Goal: Go to known website: Access a specific website the user already knows

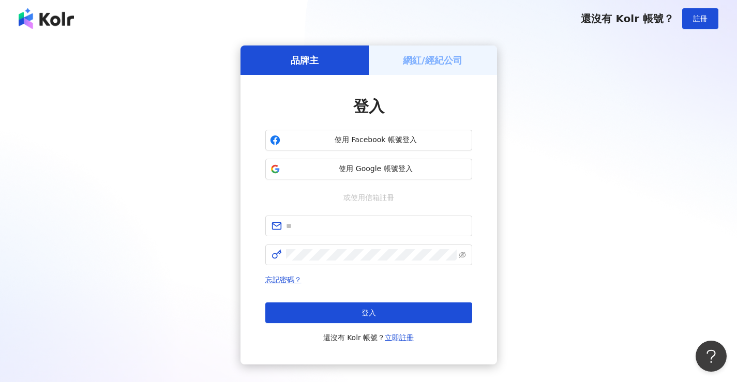
click at [50, 16] on img at bounding box center [46, 18] width 55 height 21
click at [51, 19] on img at bounding box center [46, 18] width 55 height 21
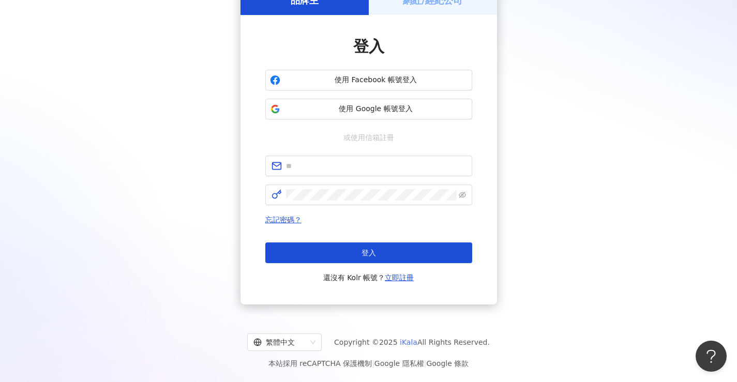
click at [410, 342] on link "iKala" at bounding box center [409, 342] width 18 height 8
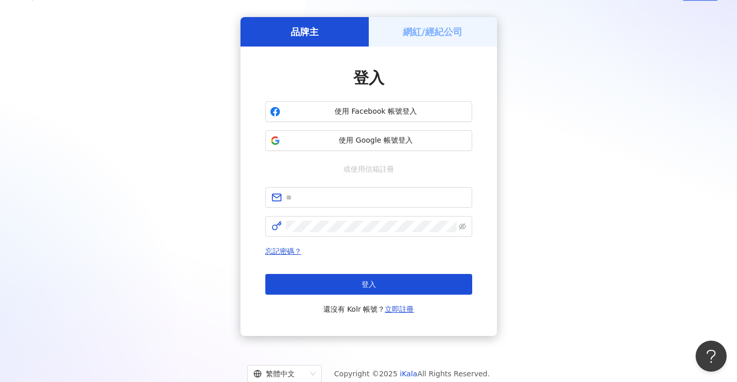
scroll to position [0, 0]
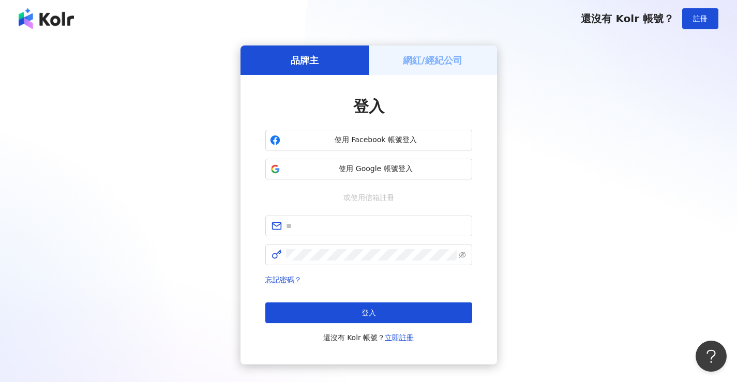
click at [44, 17] on img at bounding box center [46, 18] width 55 height 21
click at [53, 24] on img at bounding box center [46, 18] width 55 height 21
click at [49, 21] on img at bounding box center [46, 18] width 55 height 21
click at [58, 22] on img at bounding box center [46, 18] width 55 height 21
click at [47, 19] on img at bounding box center [46, 18] width 55 height 21
